Goal: Task Accomplishment & Management: Manage account settings

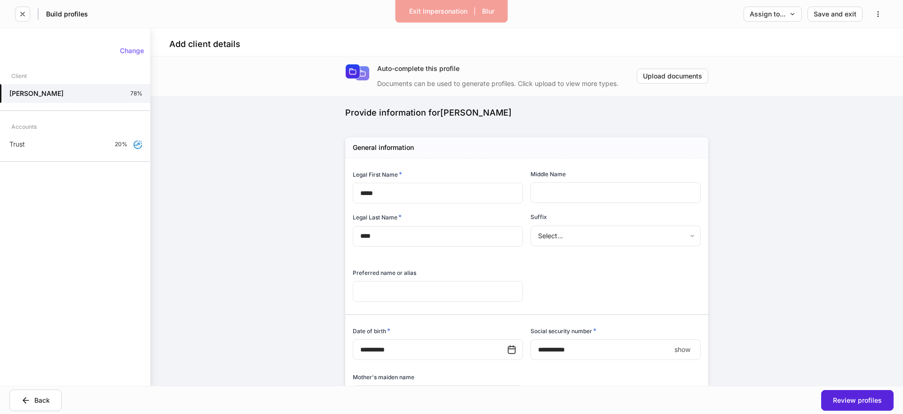
scroll to position [860, 0]
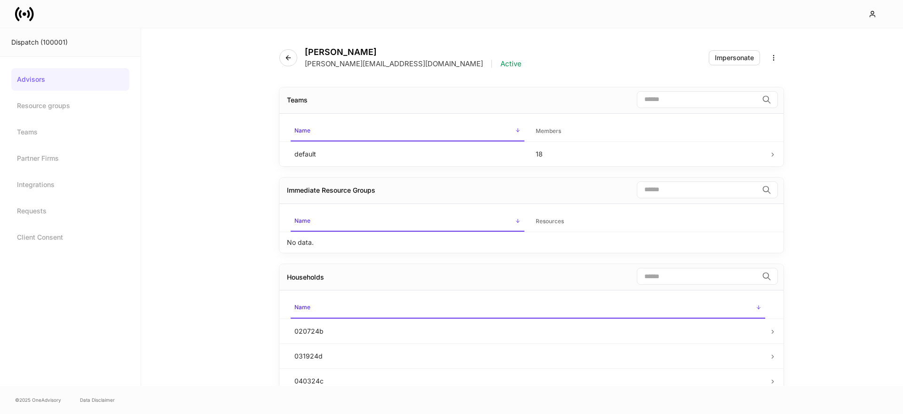
click at [18, 14] on icon at bounding box center [24, 14] width 19 height 19
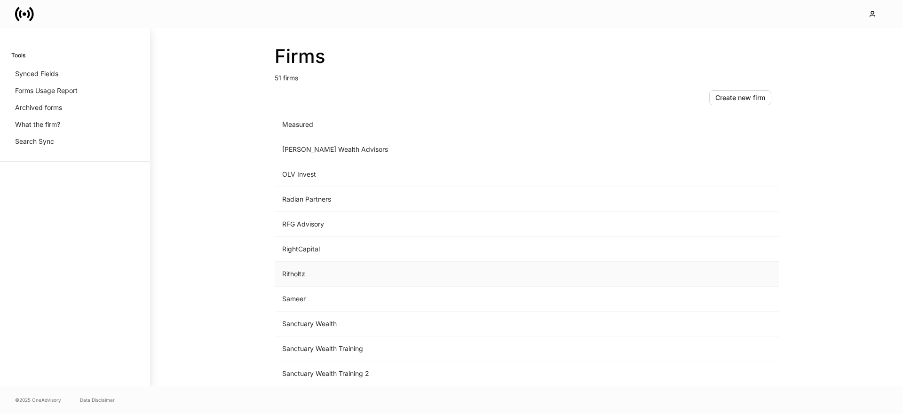
scroll to position [940, 0]
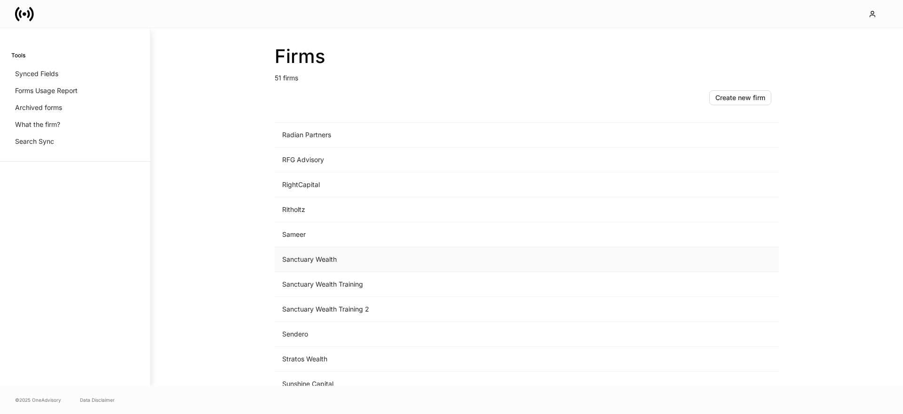
click at [323, 261] on td "Sanctuary Wealth" at bounding box center [449, 259] width 348 height 25
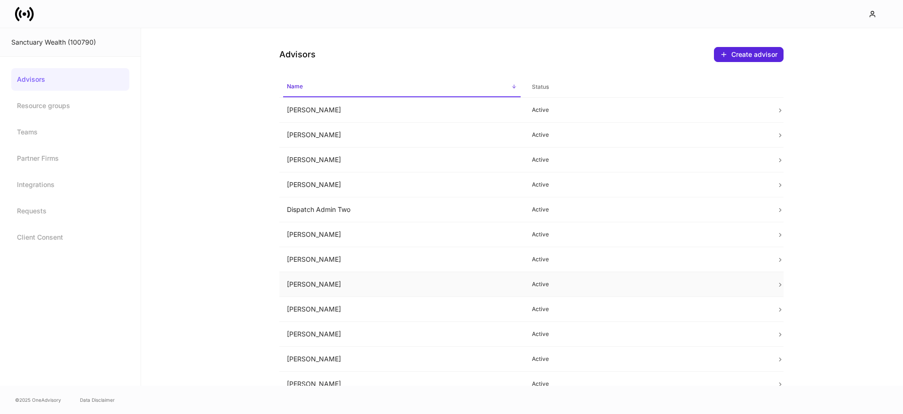
click at [321, 284] on td "[PERSON_NAME]" at bounding box center [401, 284] width 245 height 25
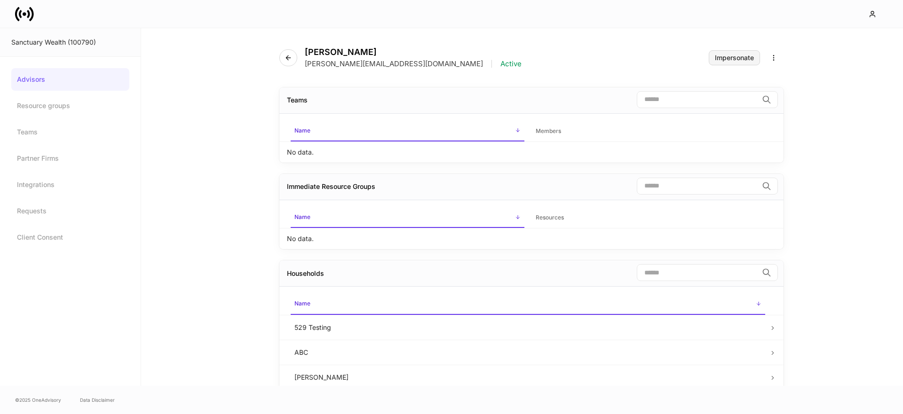
click at [729, 64] on button "Impersonate" at bounding box center [734, 57] width 51 height 15
